Goal: Book appointment/travel/reservation

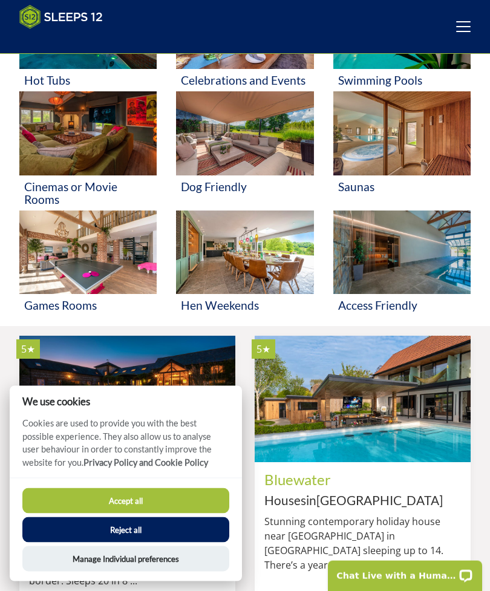
scroll to position [483, 0]
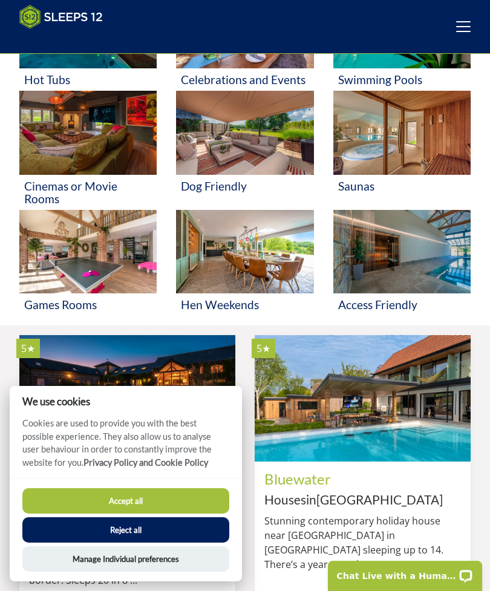
click at [91, 514] on button "Accept all" at bounding box center [125, 500] width 207 height 25
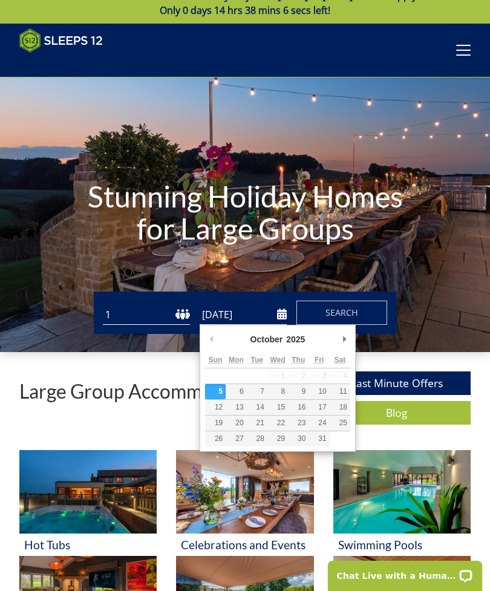
scroll to position [17, 0]
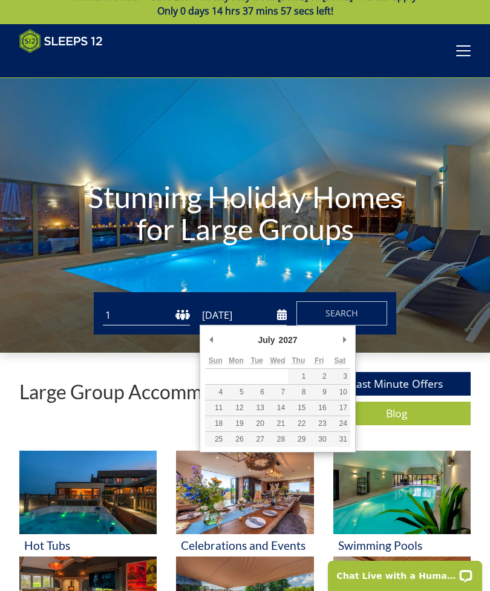
type input "30/07/2027"
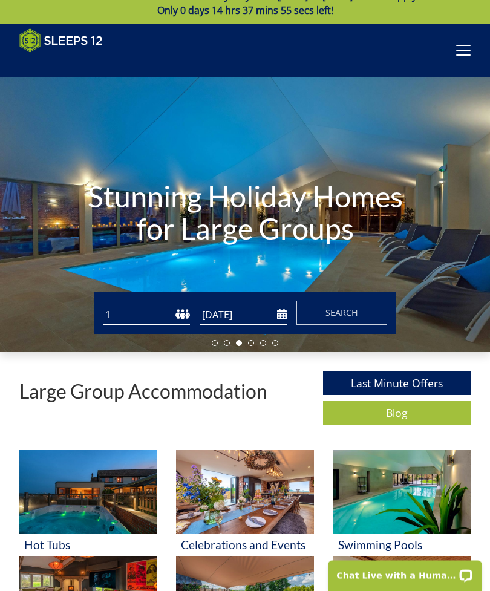
scroll to position [18, 0]
click at [187, 305] on select "1 2 3 4 5 6 7 8 9 10 11 12 13 14 15 16 17 18 19 20 21 22 23 24 25 26 27 28 29 3…" at bounding box center [146, 315] width 87 height 20
select select "18"
click at [321, 316] on button "Search" at bounding box center [341, 313] width 91 height 24
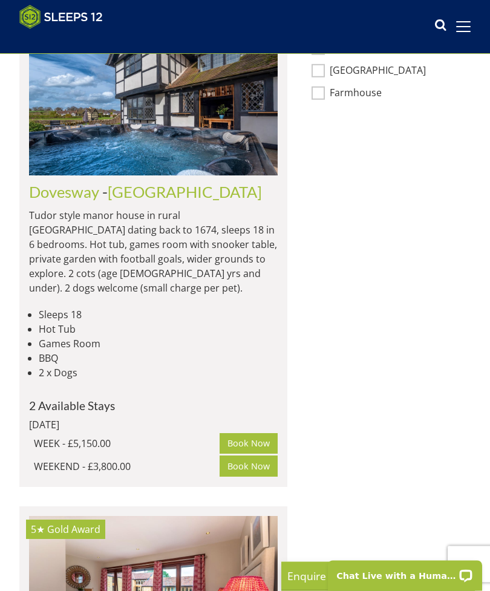
scroll to position [884, 0]
select select "18"
